Goal: Book appointment/travel/reservation

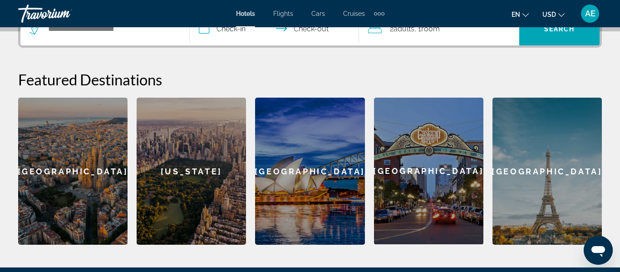
scroll to position [240, 0]
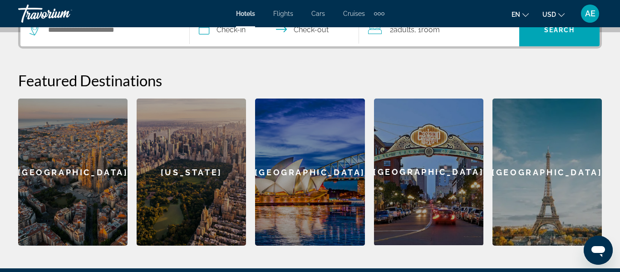
click at [539, 154] on div "[GEOGRAPHIC_DATA]" at bounding box center [546, 171] width 109 height 147
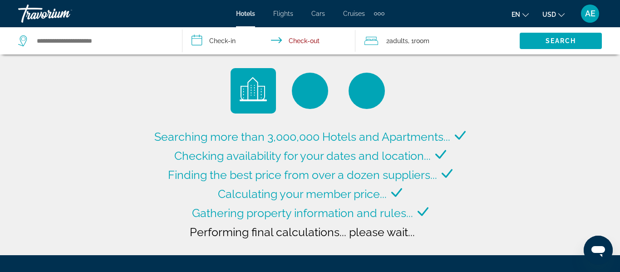
type input "**********"
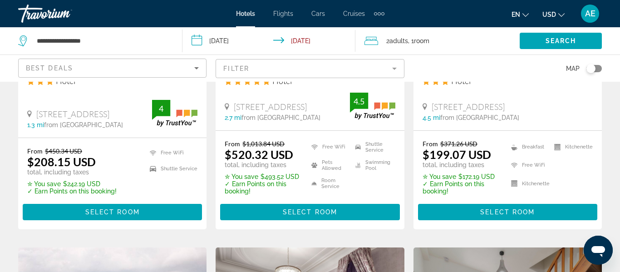
scroll to position [228, 0]
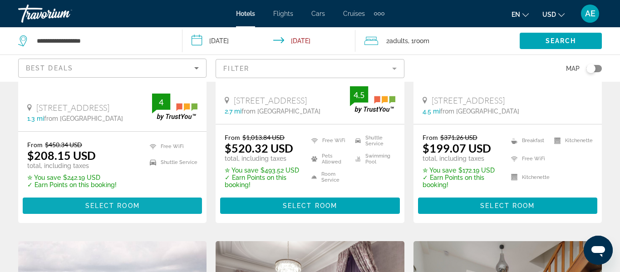
click at [99, 209] on span "Main content" at bounding box center [112, 206] width 179 height 22
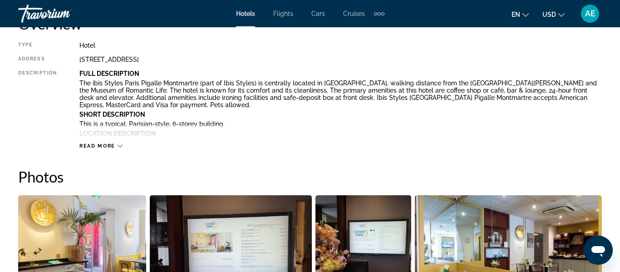
scroll to position [490, 0]
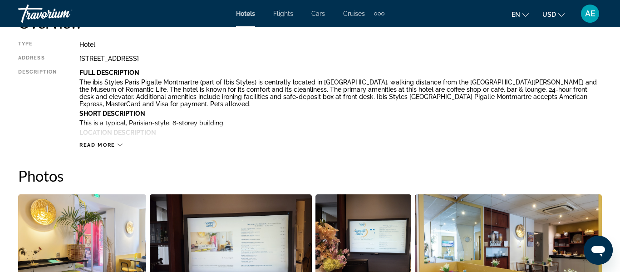
click at [111, 144] on span "Read more" at bounding box center [97, 145] width 36 height 6
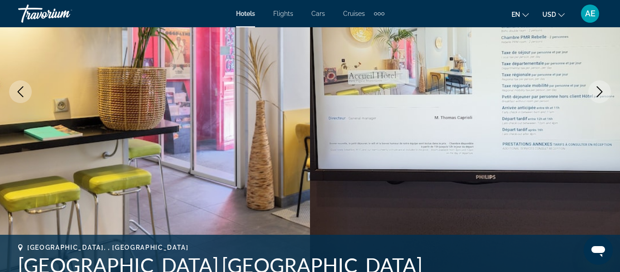
scroll to position [0, 0]
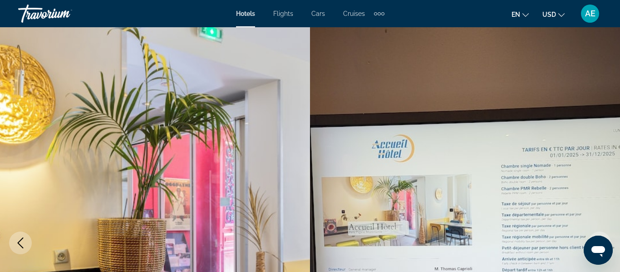
click at [367, 60] on img "Main content" at bounding box center [465, 242] width 310 height 431
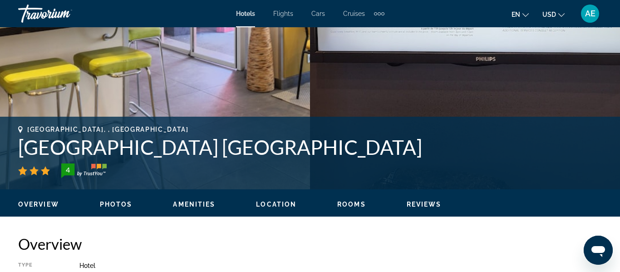
scroll to position [269, 0]
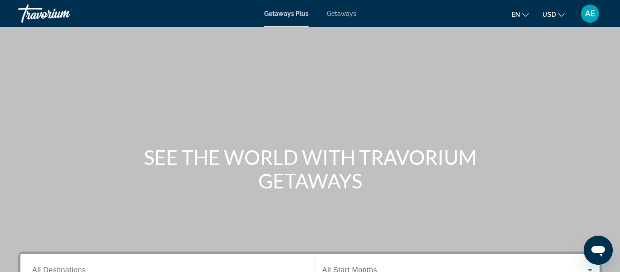
click at [278, 76] on div "SEE THE WORLD WITH TRAVORIUM GETAWAYS" at bounding box center [310, 136] width 620 height 272
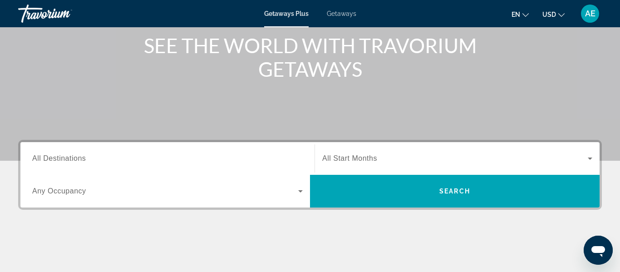
scroll to position [115, 0]
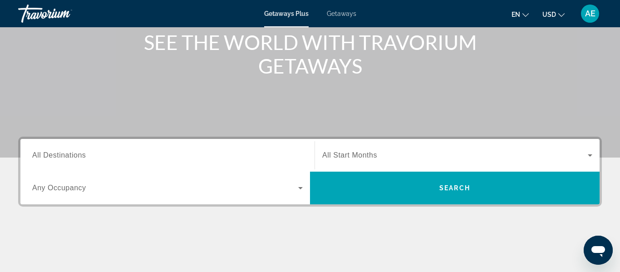
click at [132, 147] on div "Search widget" at bounding box center [167, 155] width 270 height 26
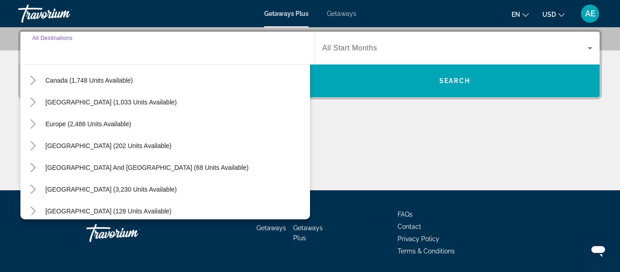
scroll to position [75, 0]
click at [111, 127] on span "Europe (2,486 units available)" at bounding box center [88, 123] width 86 height 7
type input "**********"
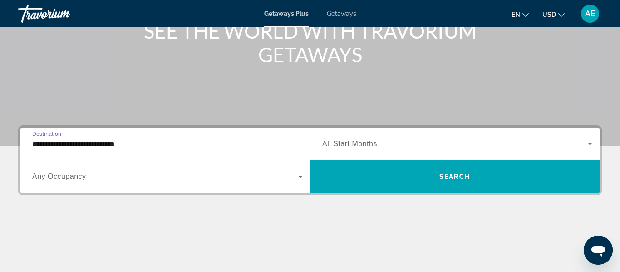
scroll to position [128, 0]
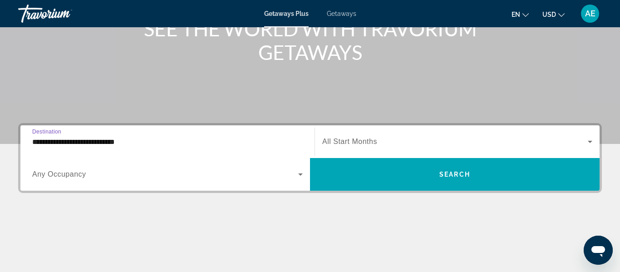
click at [131, 170] on span "Search widget" at bounding box center [165, 174] width 266 height 11
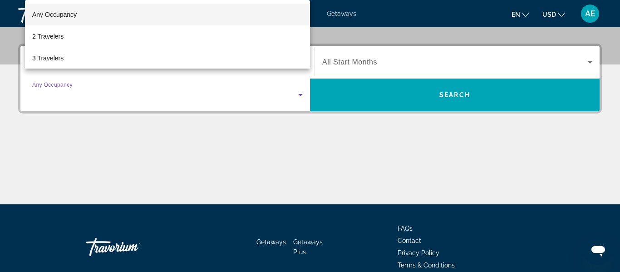
scroll to position [222, 0]
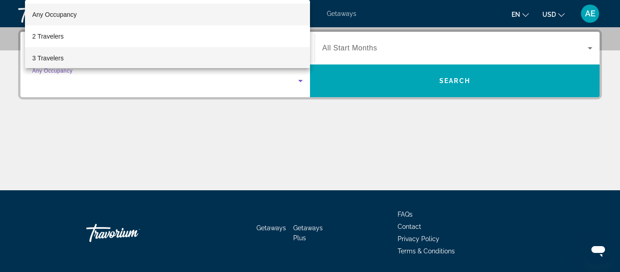
click at [108, 55] on mat-option "3 Travelers" at bounding box center [167, 58] width 285 height 22
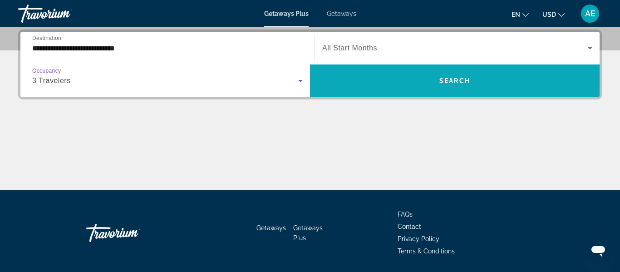
click at [421, 91] on span "Search widget" at bounding box center [454, 81] width 289 height 22
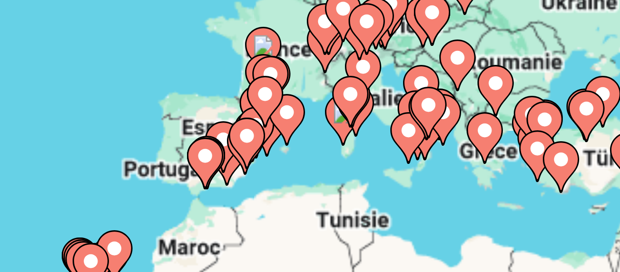
click at [385, 196] on image "Main content" at bounding box center [385, 193] width 5 height 5
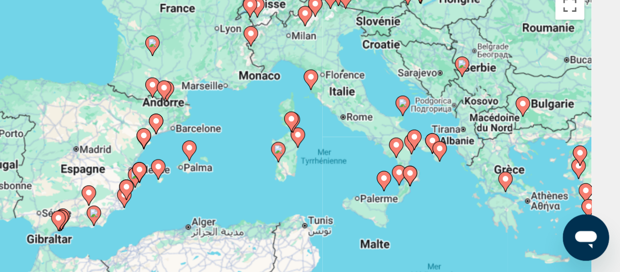
click at [351, 197] on icon "Main content" at bounding box center [349, 196] width 8 height 12
type input "**********"
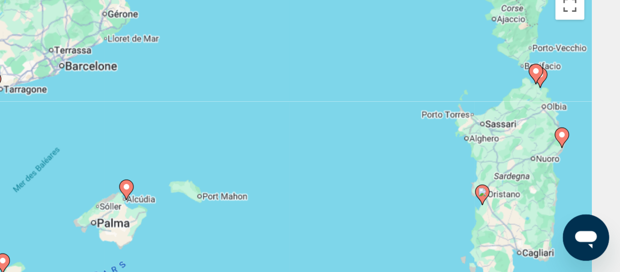
click at [309, 218] on image "Main content" at bounding box center [309, 217] width 5 height 5
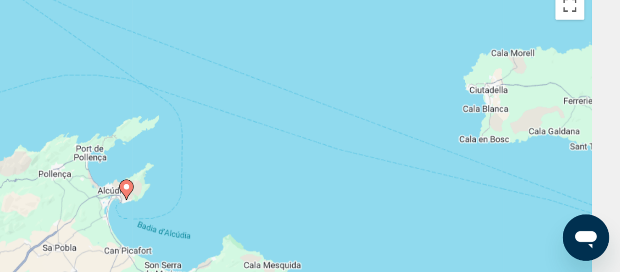
click at [309, 218] on image "Main content" at bounding box center [309, 217] width 5 height 5
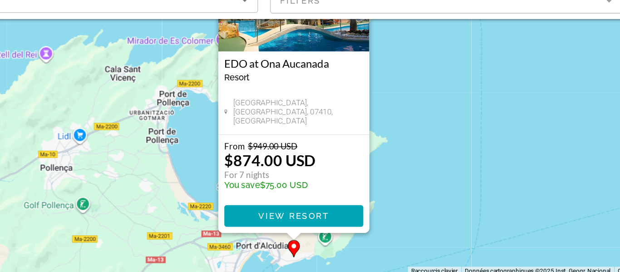
scroll to position [89, 0]
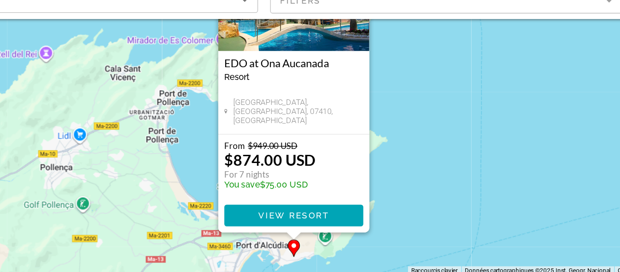
click at [419, 122] on div "Pour activer le glissement avec le clavier, appuyez sur Alt+Entrée. Une fois ce…" at bounding box center [309, 137] width 583 height 272
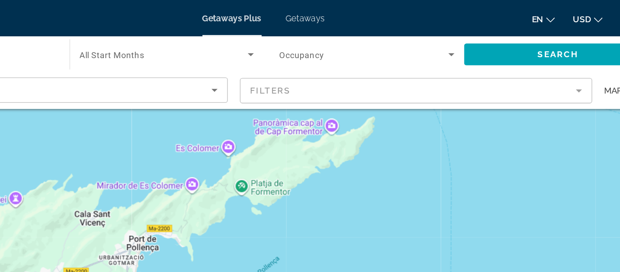
scroll to position [47, 0]
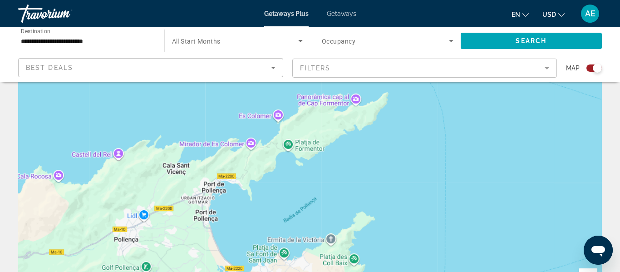
drag, startPoint x: 282, startPoint y: 193, endPoint x: 274, endPoint y: 200, distance: 10.3
click at [274, 200] on div "Pour activer le glissement avec le clavier, appuyez sur Alt+Entrée. Une fois ce…" at bounding box center [309, 180] width 583 height 272
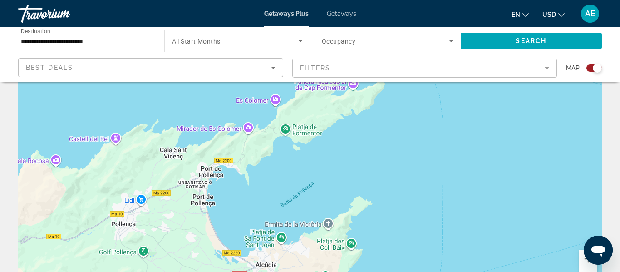
scroll to position [63, 0]
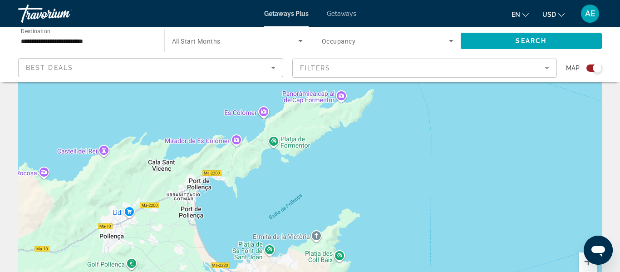
drag, startPoint x: 324, startPoint y: 193, endPoint x: 316, endPoint y: 202, distance: 11.9
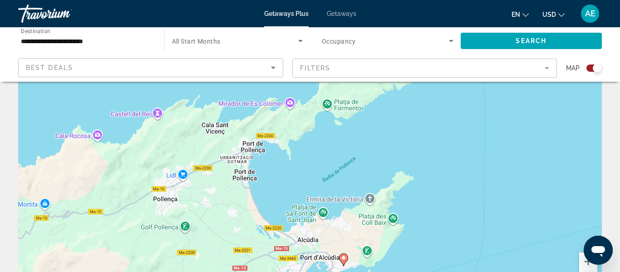
drag, startPoint x: 316, startPoint y: 202, endPoint x: 353, endPoint y: 175, distance: 45.5
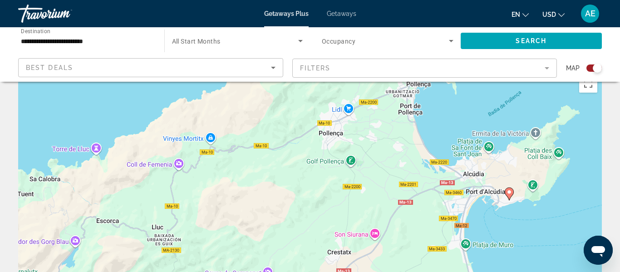
scroll to position [0, 0]
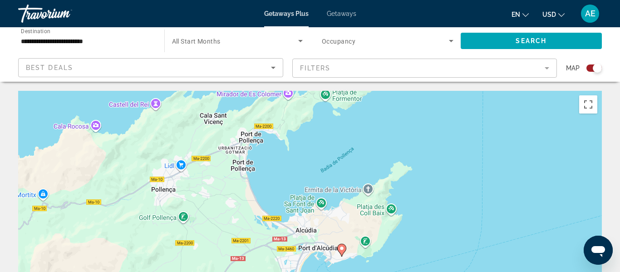
drag, startPoint x: 264, startPoint y: 151, endPoint x: 73, endPoint y: 242, distance: 211.6
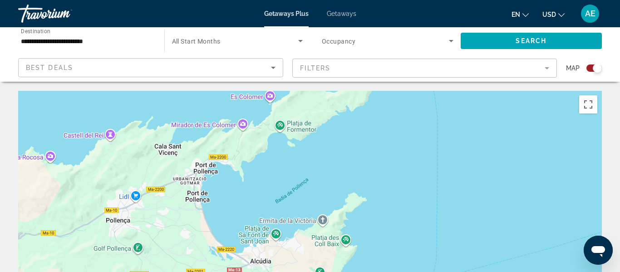
drag, startPoint x: 73, startPoint y: 242, endPoint x: 38, endPoint y: 187, distance: 65.7
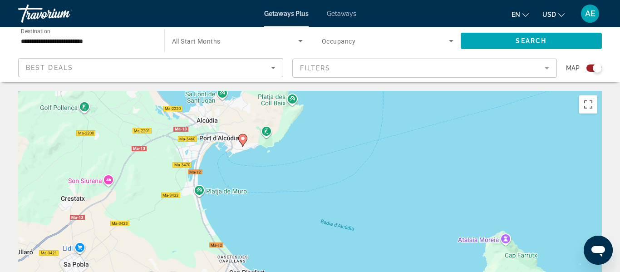
drag, startPoint x: 38, startPoint y: 187, endPoint x: 1, endPoint y: 73, distance: 120.1
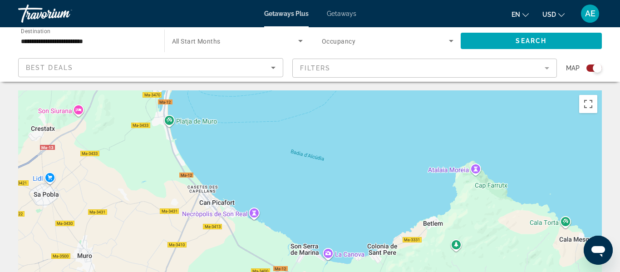
drag, startPoint x: 1, startPoint y: 73, endPoint x: 309, endPoint y: 116, distance: 311.5
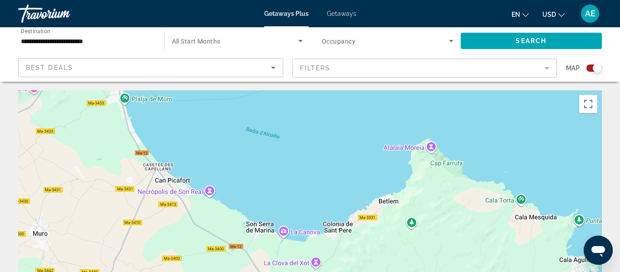
drag, startPoint x: 350, startPoint y: 160, endPoint x: 301, endPoint y: 133, distance: 56.0
click at [301, 133] on div "Pour activer le glissement avec le clavier, appuyez sur Alt+Entrée. Une fois ce…" at bounding box center [309, 226] width 583 height 272
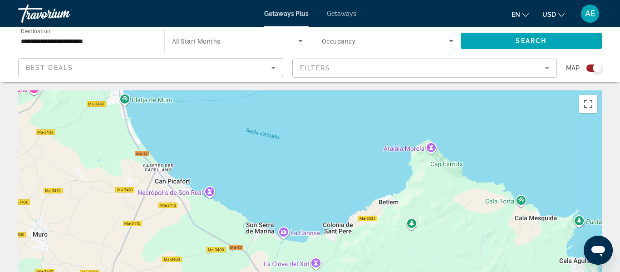
click at [260, 68] on div "Best Deals" at bounding box center [148, 67] width 245 height 11
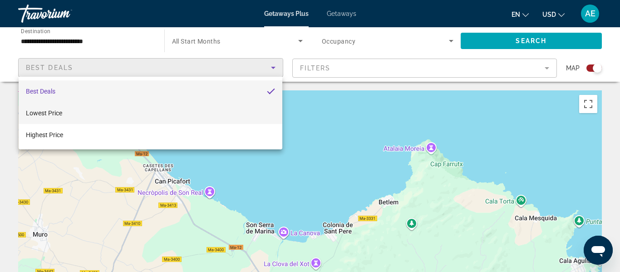
click at [225, 119] on mat-option "Lowest Price" at bounding box center [151, 113] width 264 height 22
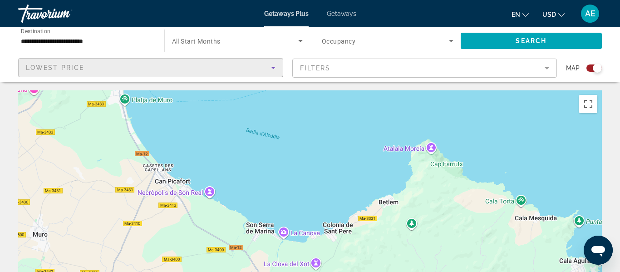
click at [382, 72] on mat-form-field "Filters" at bounding box center [424, 68] width 265 height 19
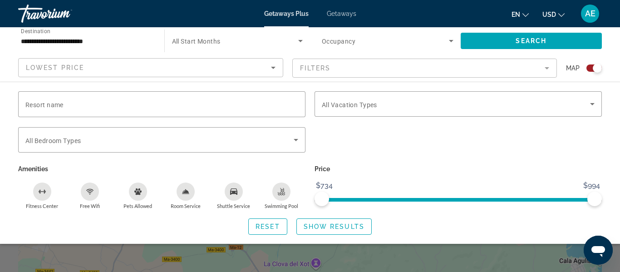
scroll to position [0, 0]
click at [213, 43] on span "All Start Months" at bounding box center [196, 41] width 49 height 7
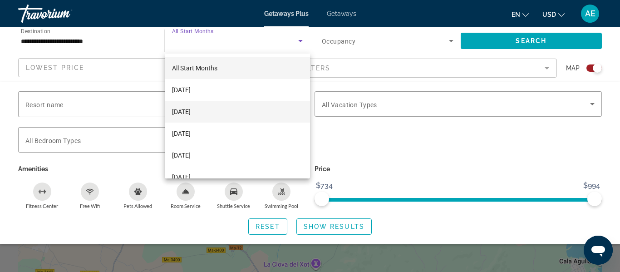
click at [191, 110] on span "October 2025" at bounding box center [181, 111] width 19 height 11
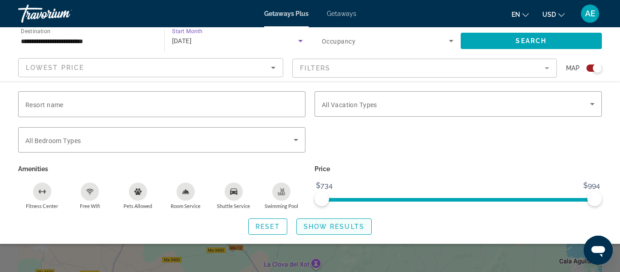
click at [336, 229] on span "Show Results" at bounding box center [333, 226] width 61 height 7
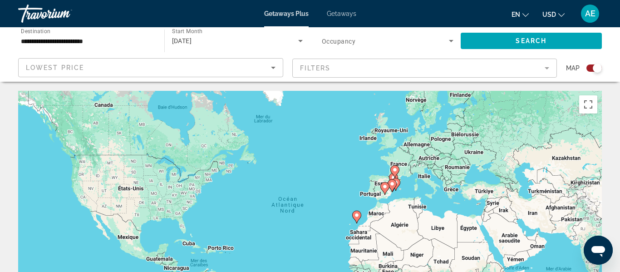
drag, startPoint x: 401, startPoint y: 199, endPoint x: 415, endPoint y: 181, distance: 23.2
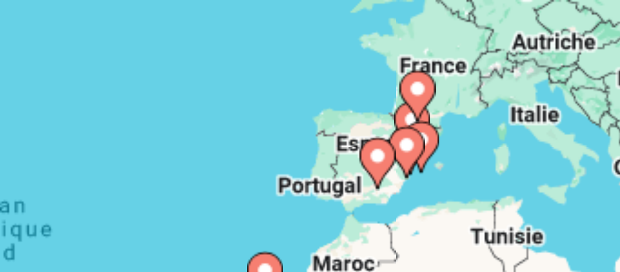
click at [407, 171] on image "Main content" at bounding box center [404, 171] width 5 height 5
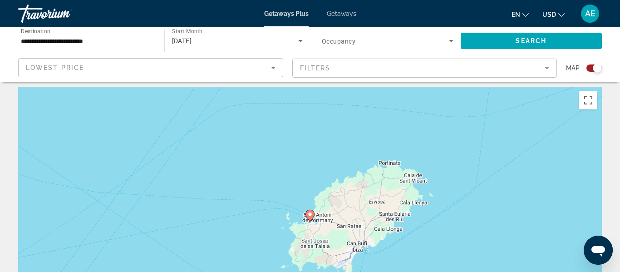
scroll to position [4, 0]
click at [310, 214] on image "Main content" at bounding box center [309, 214] width 5 height 5
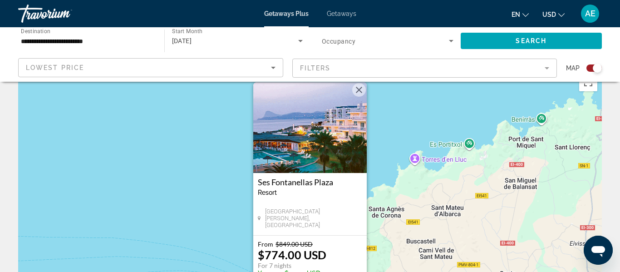
scroll to position [22, 0]
click at [277, 164] on img "Main content" at bounding box center [309, 128] width 113 height 91
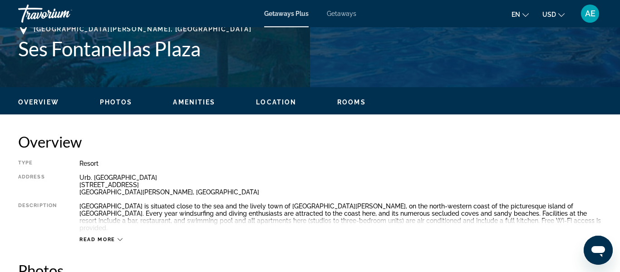
scroll to position [372, 0]
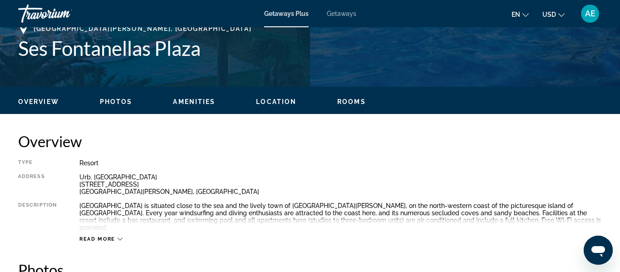
click at [93, 236] on span "Read more" at bounding box center [97, 239] width 36 height 6
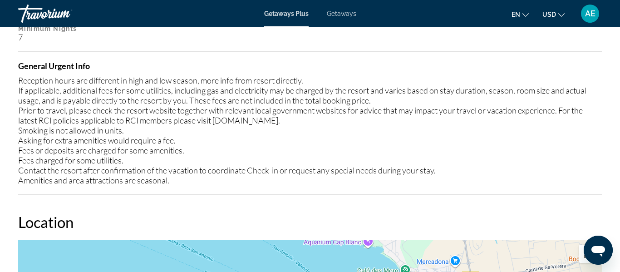
scroll to position [1180, 0]
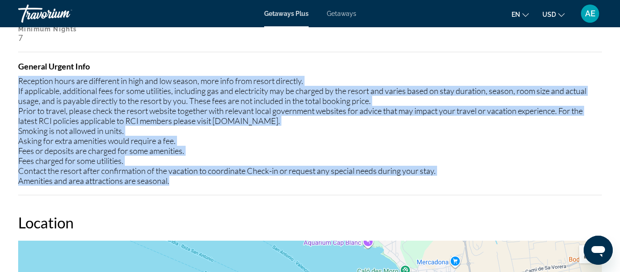
drag, startPoint x: 18, startPoint y: 72, endPoint x: 171, endPoint y: 178, distance: 186.2
click at [171, 178] on div "Reception hours are different in high and low season, more info from resort dir…" at bounding box center [309, 131] width 583 height 110
copy div "Reception hours are different in high and low season, more info from resort dir…"
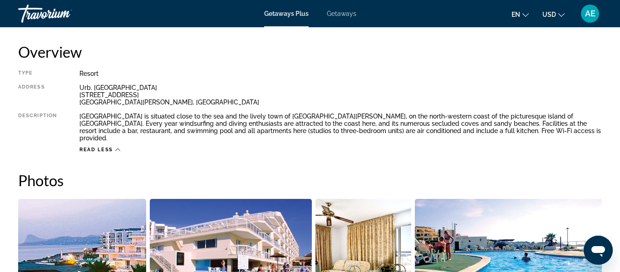
scroll to position [449, 0]
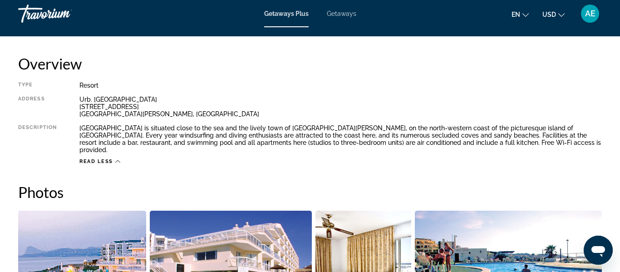
click at [105, 158] on span "Read less" at bounding box center [96, 161] width 34 height 6
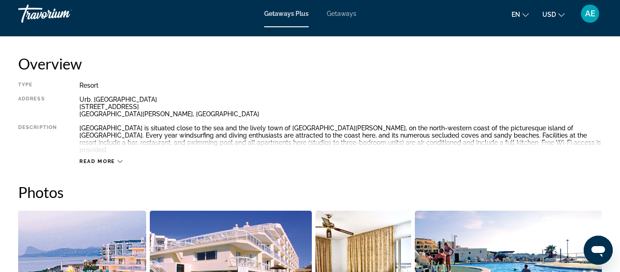
scroll to position [467, 0]
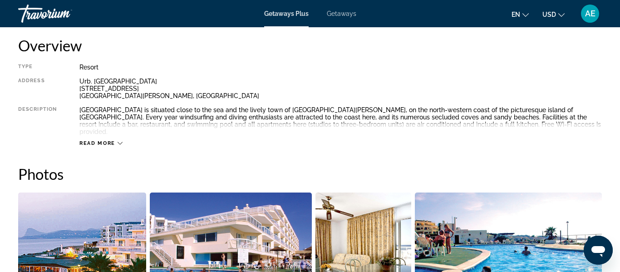
click at [104, 140] on span "Read more" at bounding box center [97, 143] width 36 height 6
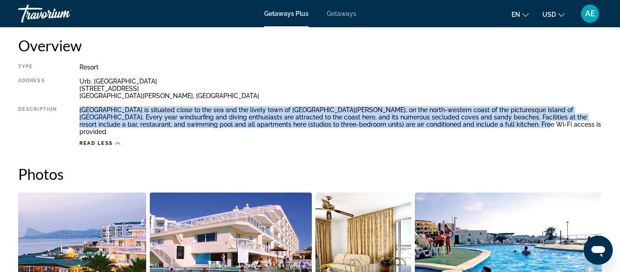
drag, startPoint x: 79, startPoint y: 109, endPoint x: 467, endPoint y: 122, distance: 388.1
click at [467, 122] on div "Ses Fontanellas Plaza is situated close to the sea and the lively town of San A…" at bounding box center [340, 120] width 522 height 29
copy div "Ses Fontanellas Plaza is situated close to the sea and the lively town of San A…"
click at [208, 54] on h2 "Overview" at bounding box center [309, 45] width 583 height 18
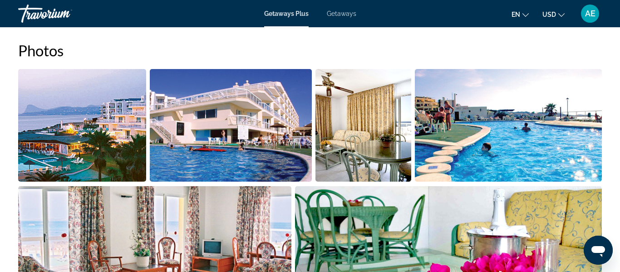
scroll to position [596, 0]
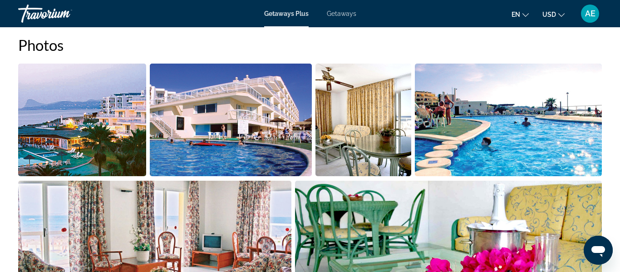
click at [102, 117] on img "Open full-screen image slider" at bounding box center [82, 120] width 128 height 113
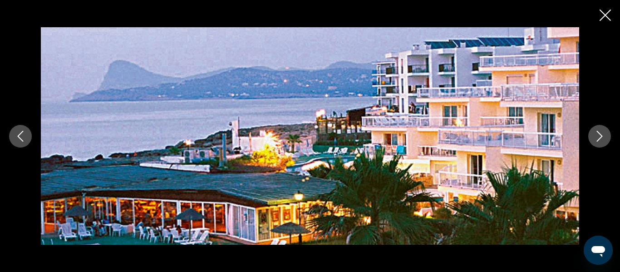
click at [602, 133] on icon "Next image" at bounding box center [599, 136] width 11 height 11
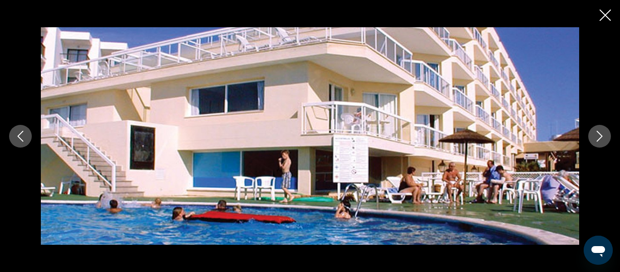
click at [602, 133] on icon "Next image" at bounding box center [599, 136] width 11 height 11
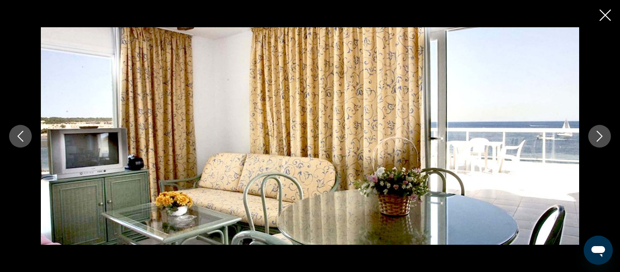
click at [602, 133] on icon "Next image" at bounding box center [599, 136] width 11 height 11
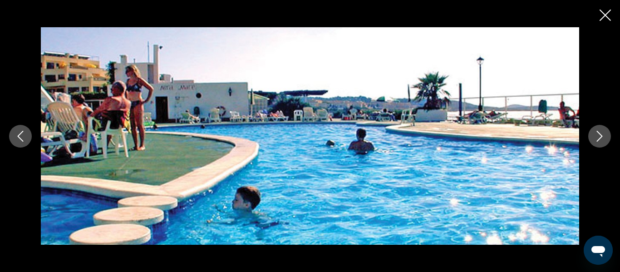
click at [602, 133] on icon "Next image" at bounding box center [599, 136] width 11 height 11
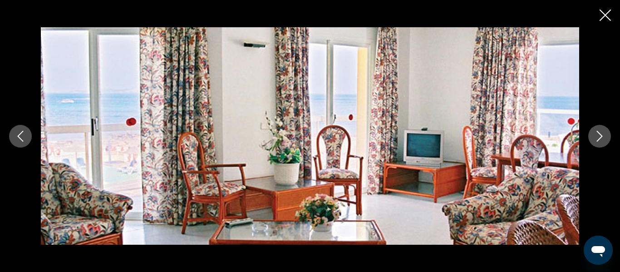
click at [602, 133] on icon "Next image" at bounding box center [599, 136] width 11 height 11
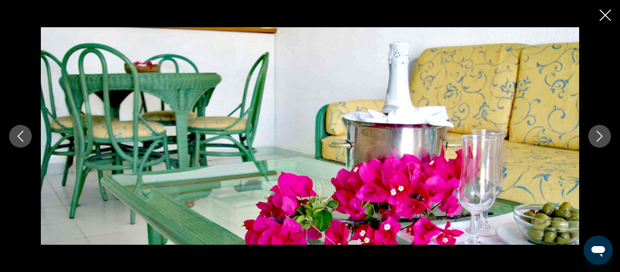
click at [602, 133] on icon "Next image" at bounding box center [599, 136] width 11 height 11
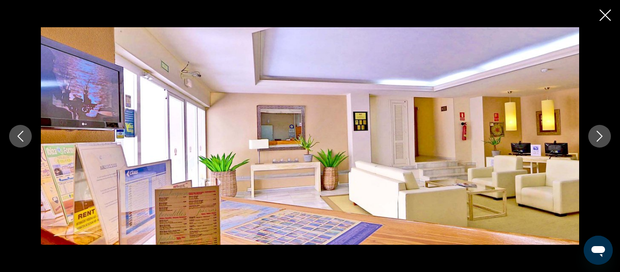
click at [602, 133] on icon "Next image" at bounding box center [599, 136] width 11 height 11
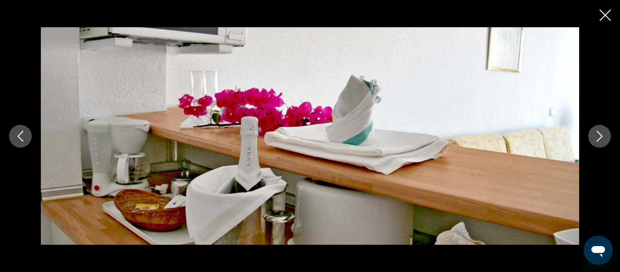
click at [602, 133] on icon "Next image" at bounding box center [599, 136] width 11 height 11
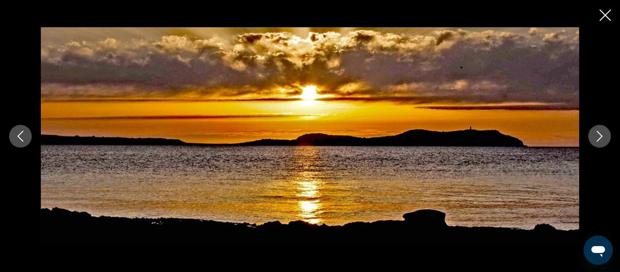
click at [602, 133] on icon "Next image" at bounding box center [599, 136] width 11 height 11
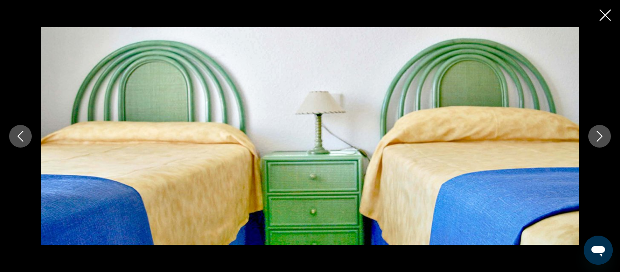
click at [602, 133] on icon "Next image" at bounding box center [599, 136] width 11 height 11
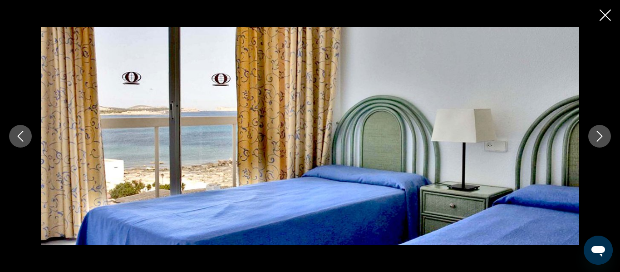
click at [602, 133] on icon "Next image" at bounding box center [599, 136] width 11 height 11
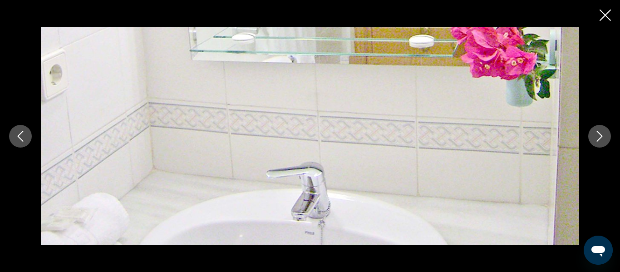
click at [602, 133] on icon "Next image" at bounding box center [599, 136] width 11 height 11
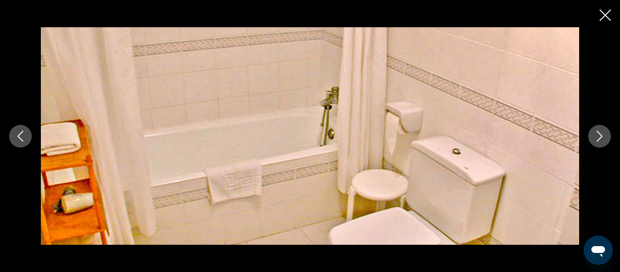
click at [602, 133] on icon "Next image" at bounding box center [599, 136] width 11 height 11
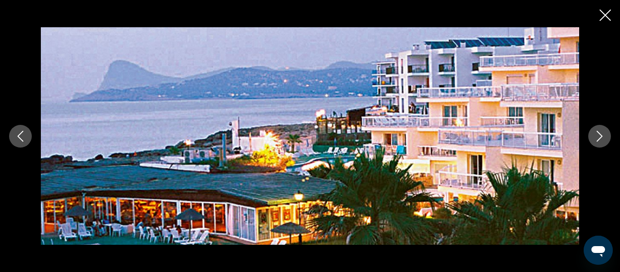
click at [602, 133] on icon "Next image" at bounding box center [599, 136] width 11 height 11
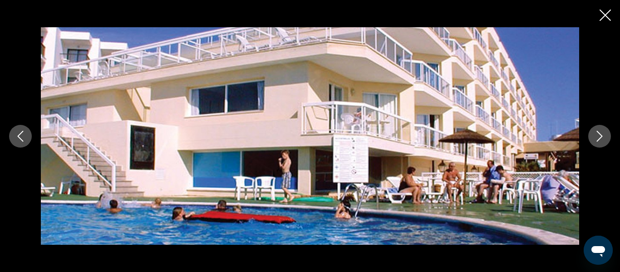
click at [604, 22] on button "Close slideshow" at bounding box center [604, 16] width 11 height 14
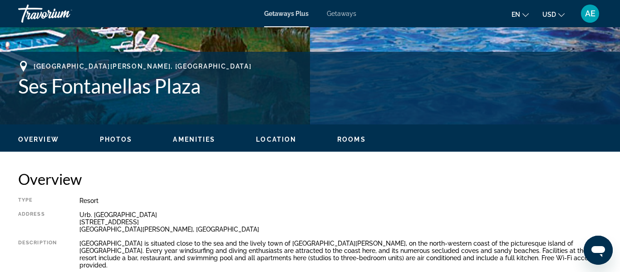
scroll to position [0, 0]
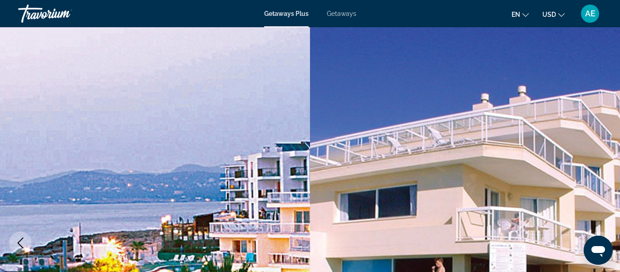
click at [339, 15] on span "Getaways" at bounding box center [341, 13] width 29 height 7
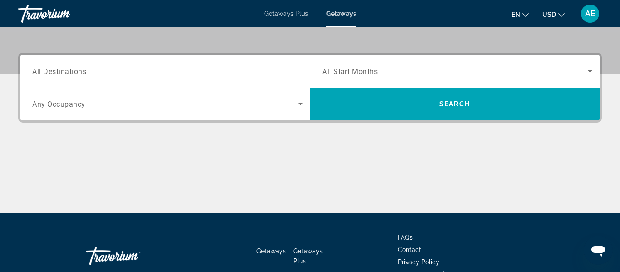
scroll to position [201, 0]
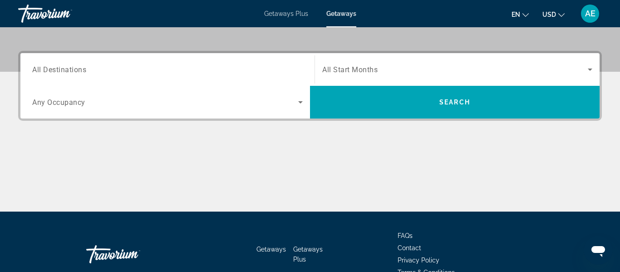
click at [191, 66] on input "Destination All Destinations" at bounding box center [167, 69] width 270 height 11
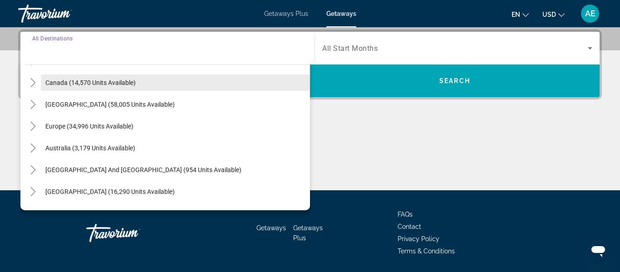
scroll to position [75, 0]
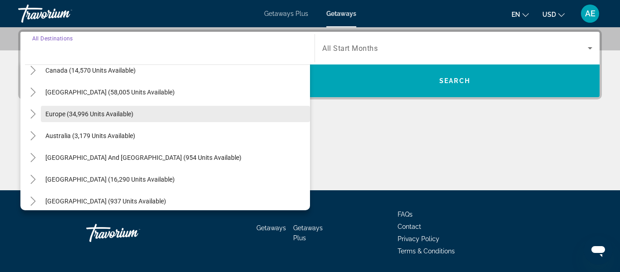
click at [99, 114] on span "Europe (34,996 units available)" at bounding box center [89, 113] width 88 height 7
type input "**********"
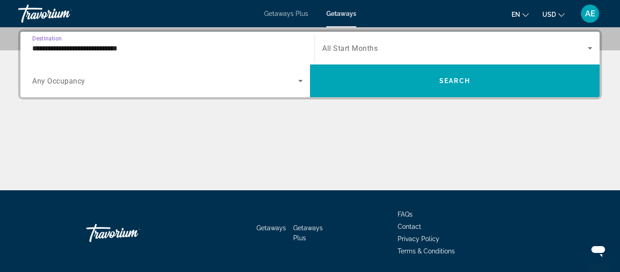
click at [113, 80] on span "Search widget" at bounding box center [165, 80] width 266 height 11
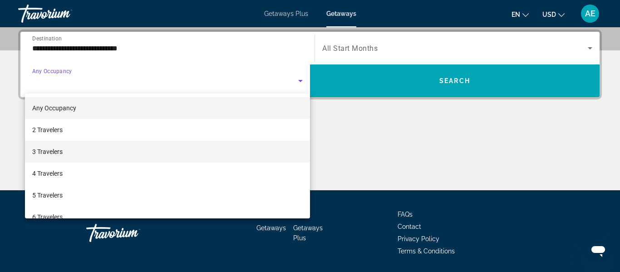
click at [91, 150] on mat-option "3 Travelers" at bounding box center [167, 152] width 285 height 22
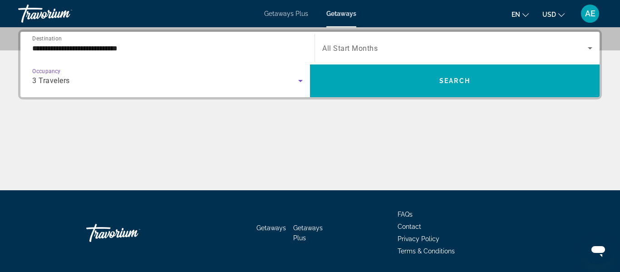
click at [378, 49] on span "Search widget" at bounding box center [454, 48] width 265 height 11
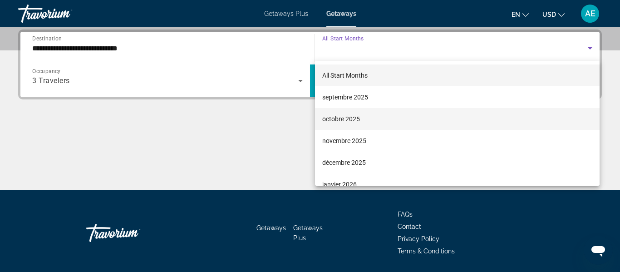
click at [365, 116] on mat-option "octobre 2025" at bounding box center [457, 119] width 284 height 22
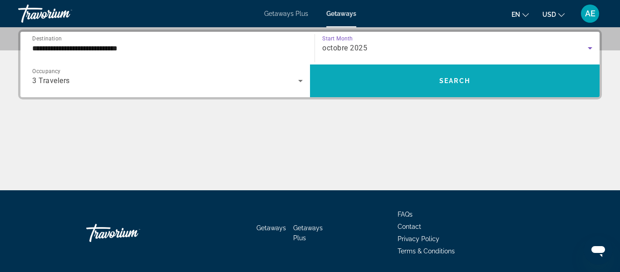
click at [389, 92] on span "Search widget" at bounding box center [454, 80] width 289 height 33
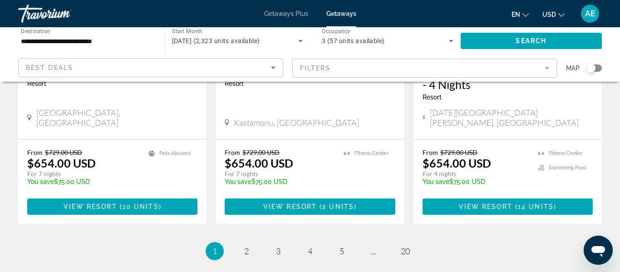
scroll to position [1164, 0]
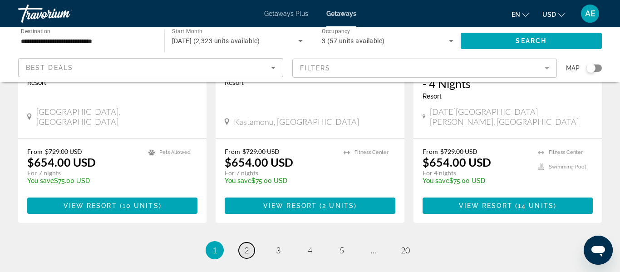
click at [252, 242] on link "page 2" at bounding box center [247, 250] width 16 height 16
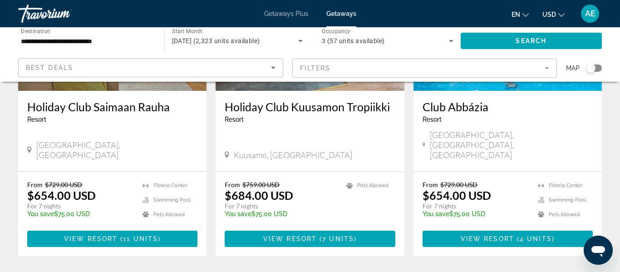
scroll to position [1182, 0]
